Goal: Information Seeking & Learning: Learn about a topic

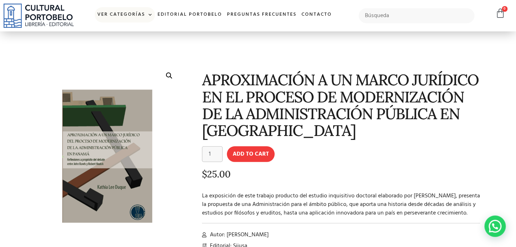
click at [117, 19] on link "Ver Categorías" at bounding box center [125, 14] width 60 height 15
click at [108, 27] on link "A – C" at bounding box center [118, 29] width 46 height 14
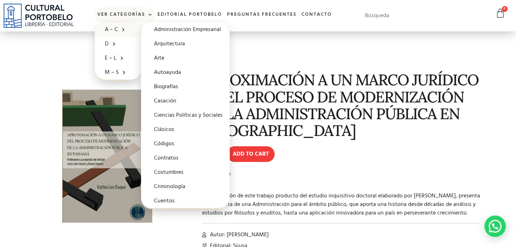
click at [428, 18] on input "text" at bounding box center [417, 15] width 116 height 15
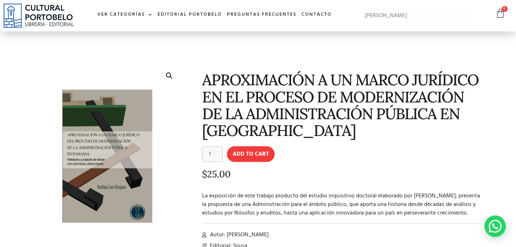
type input "Margie"
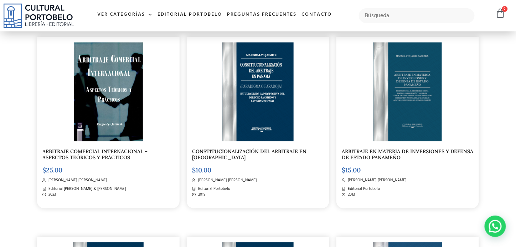
scroll to position [178, 0]
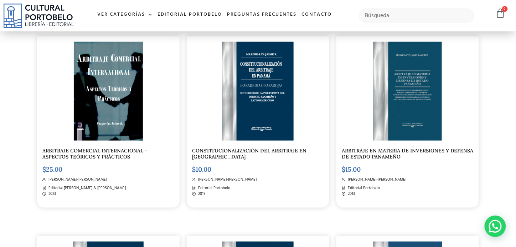
click at [49, 160] on link "ARBITRAJE COMERCIAL INTERNACIONAL – ASPECTOS TEÓRICOS Y PRÁCTICOS" at bounding box center [94, 153] width 105 height 12
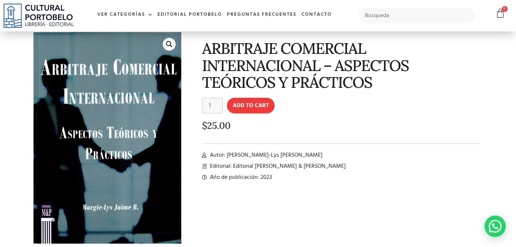
scroll to position [31, 0]
